Goal: Find specific page/section: Find specific page/section

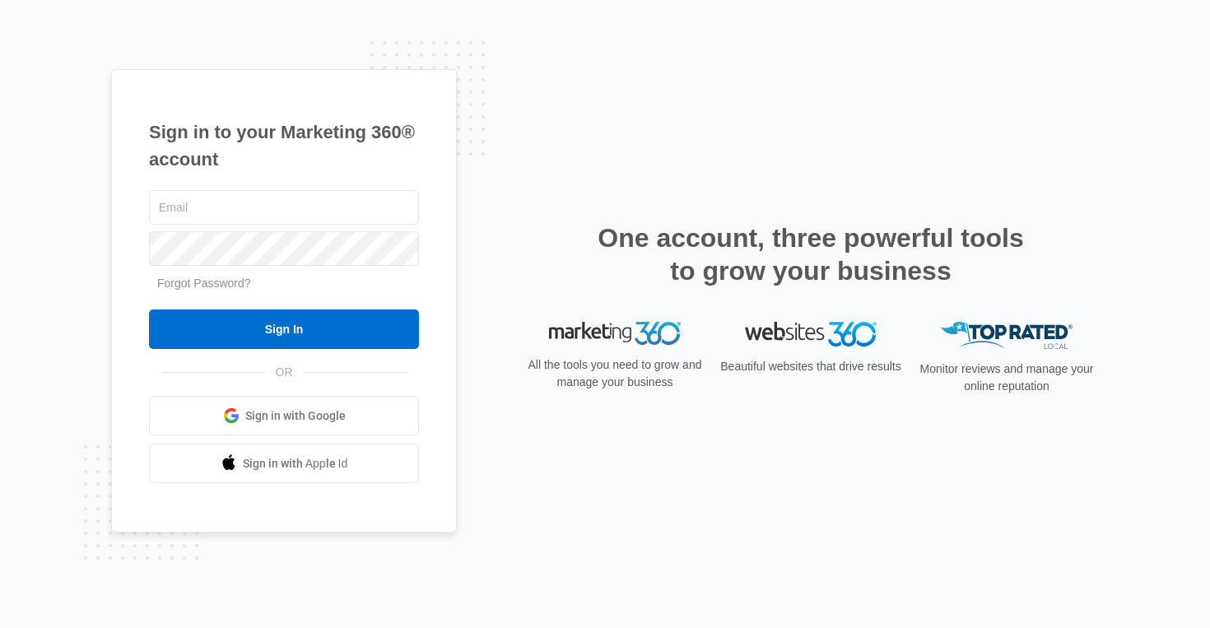
type input "[EMAIL_ADDRESS][PERSON_NAME][DOMAIN_NAME]"
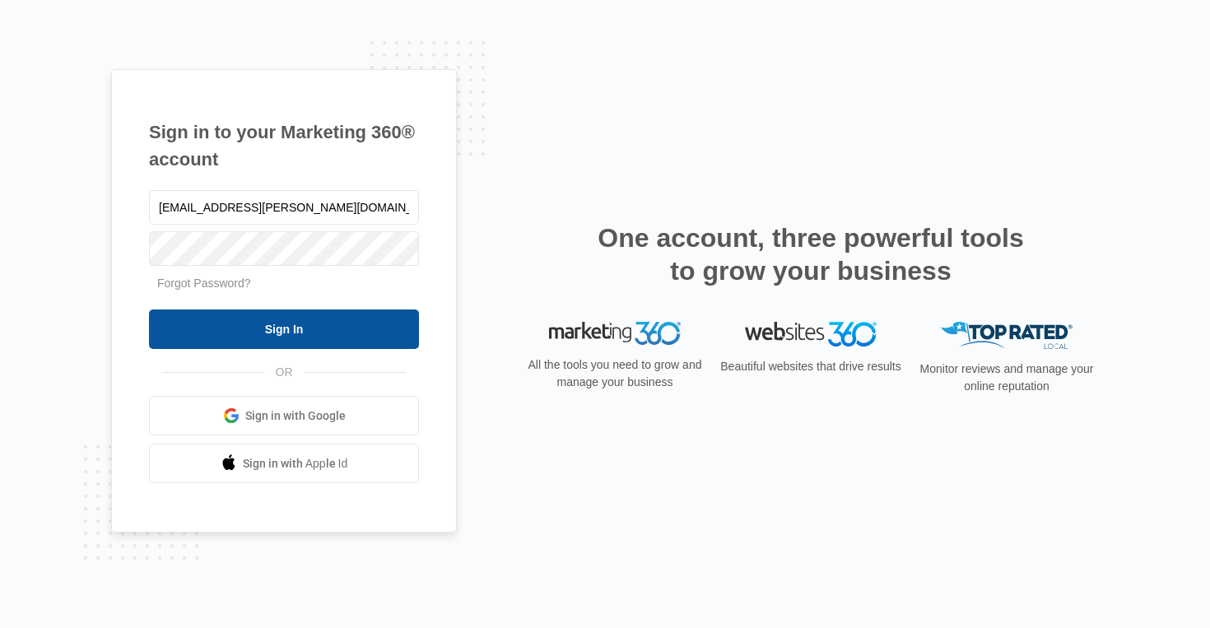
click at [347, 319] on input "Sign In" at bounding box center [284, 330] width 270 height 40
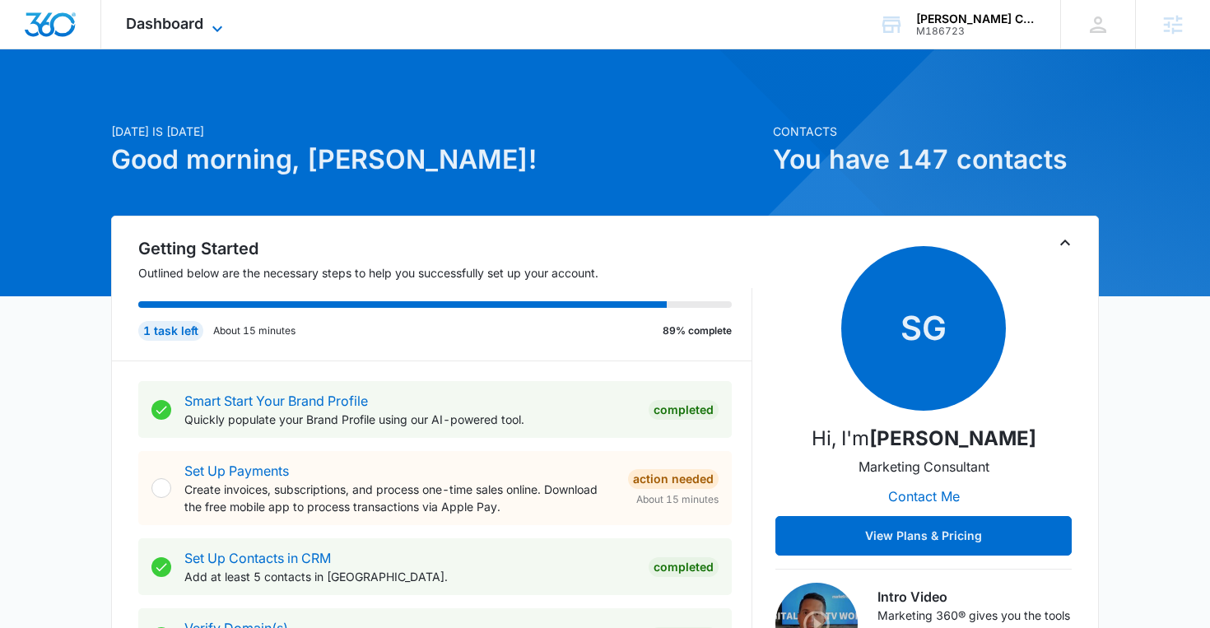
click at [226, 21] on icon at bounding box center [217, 29] width 20 height 20
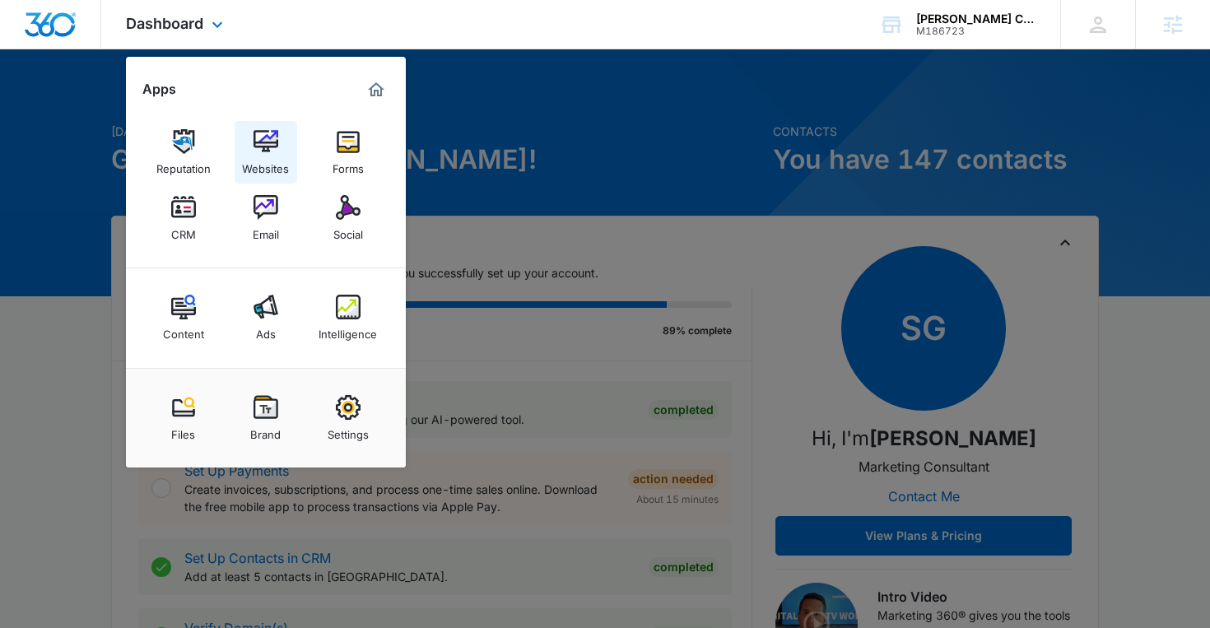
click at [280, 157] on div "Websites" at bounding box center [265, 164] width 47 height 21
